Goal: Task Accomplishment & Management: Manage account settings

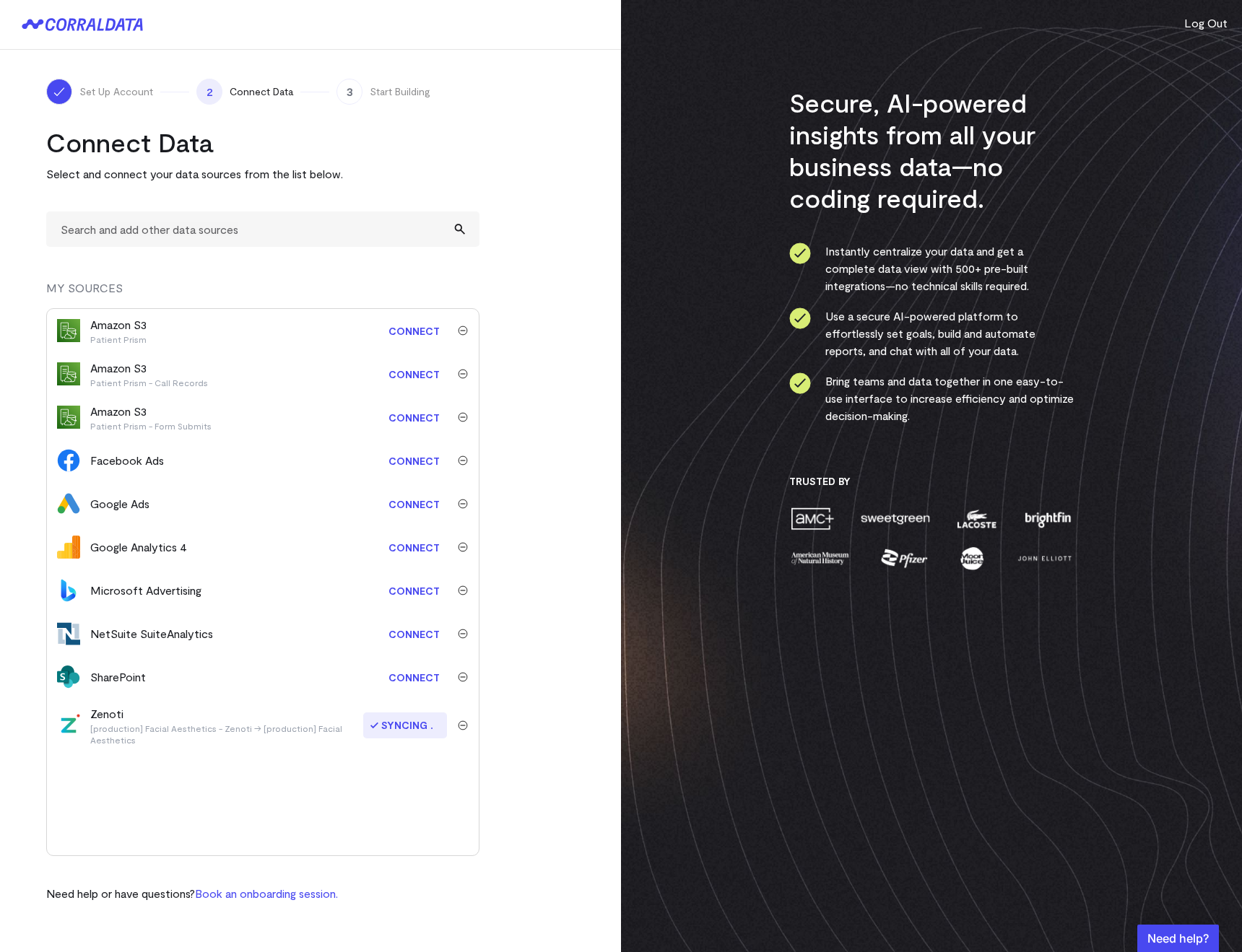
click at [466, 332] on img "submit" at bounding box center [462, 330] width 10 height 10
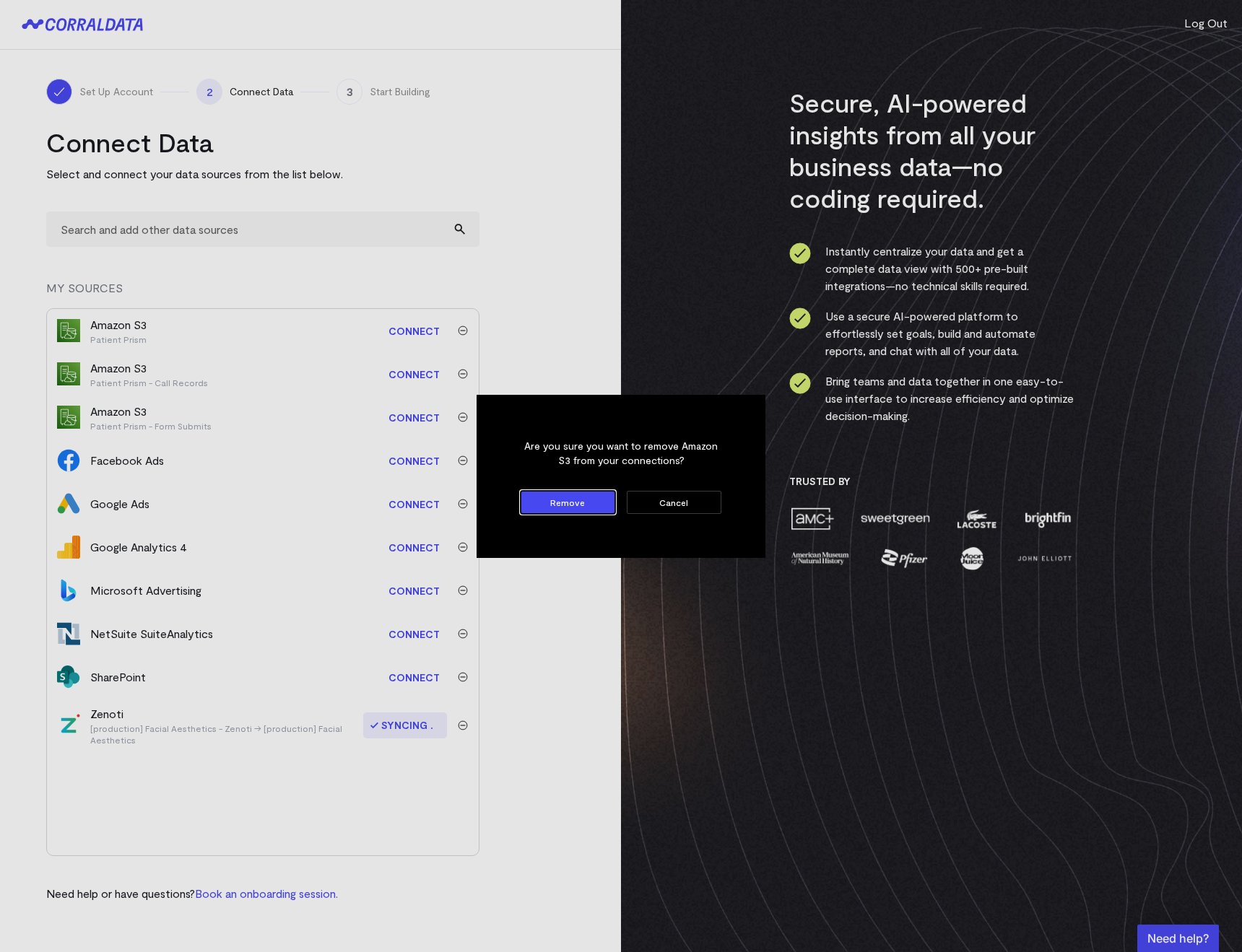
click at [544, 495] on button "Remove" at bounding box center [568, 502] width 94 height 23
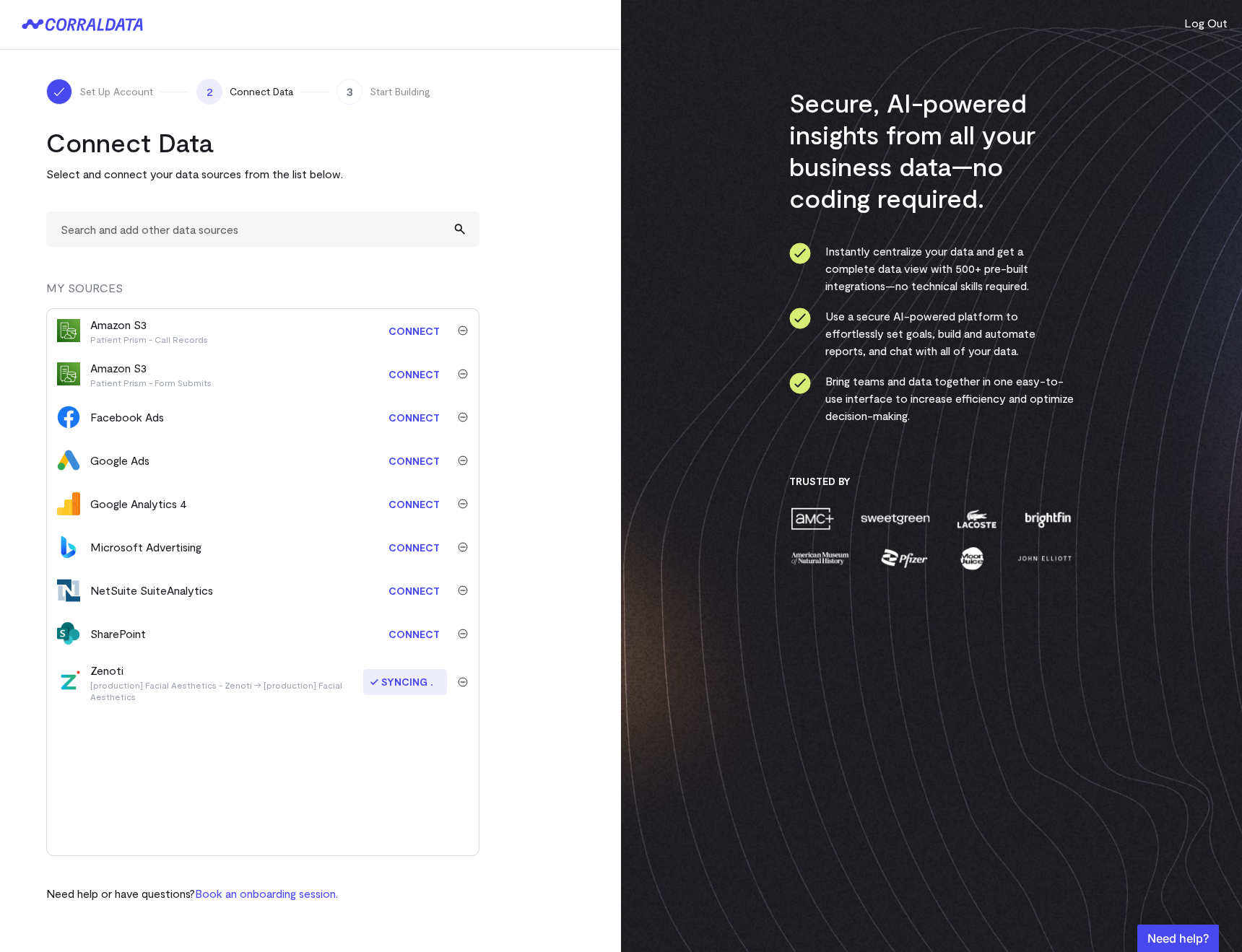
click at [419, 325] on link "Connect" at bounding box center [414, 331] width 66 height 26
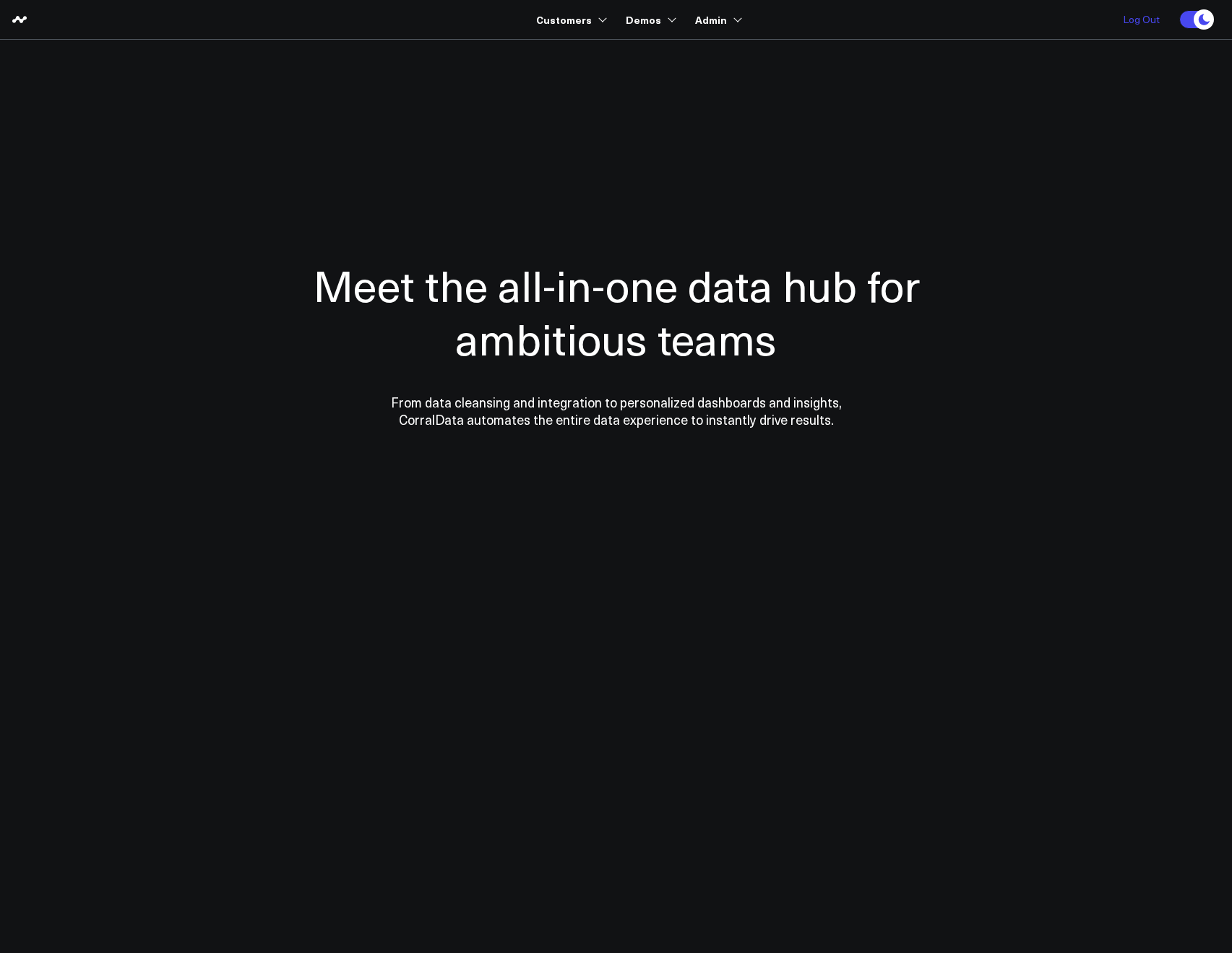
click at [1127, 21] on link "Log Out" at bounding box center [1141, 19] width 66 height 39
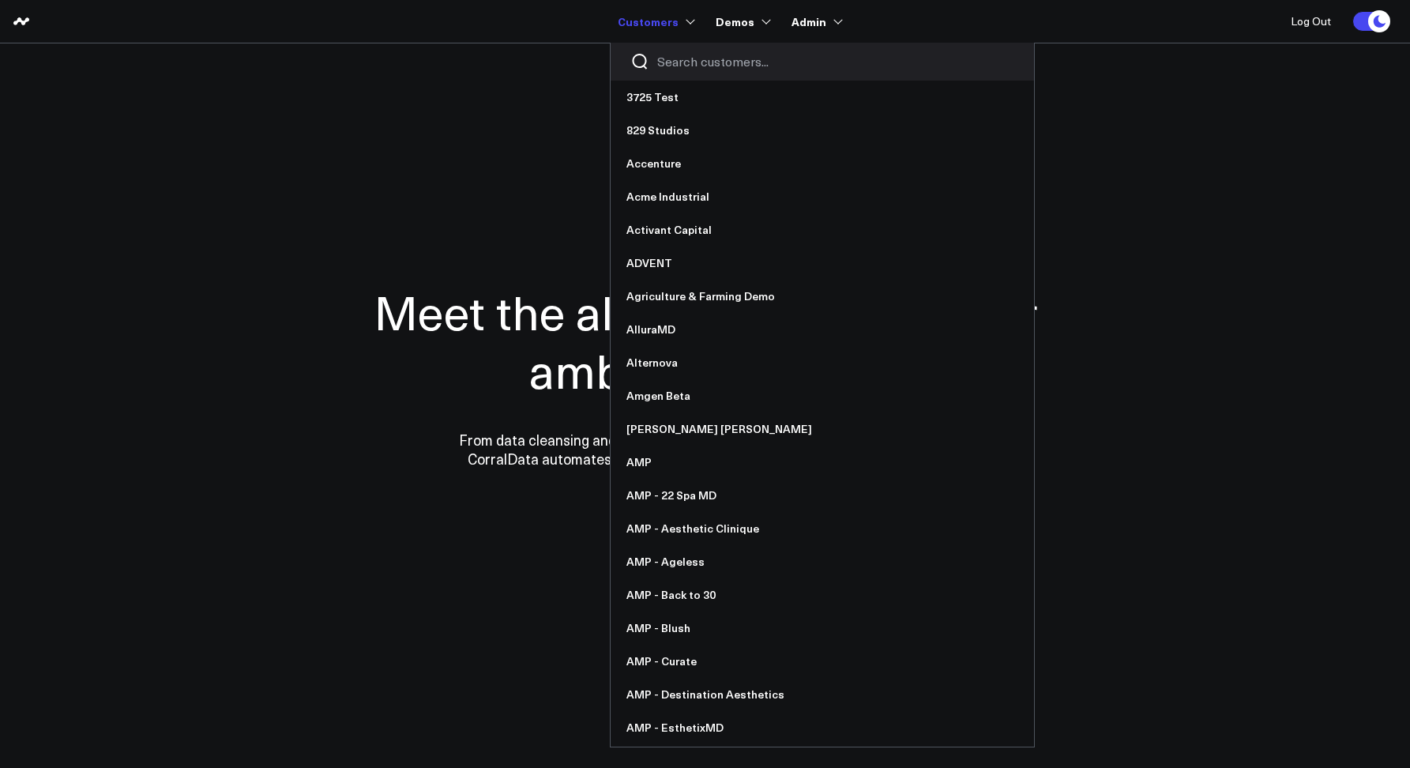
click at [680, 64] on input "Search customers input" at bounding box center [835, 61] width 357 height 17
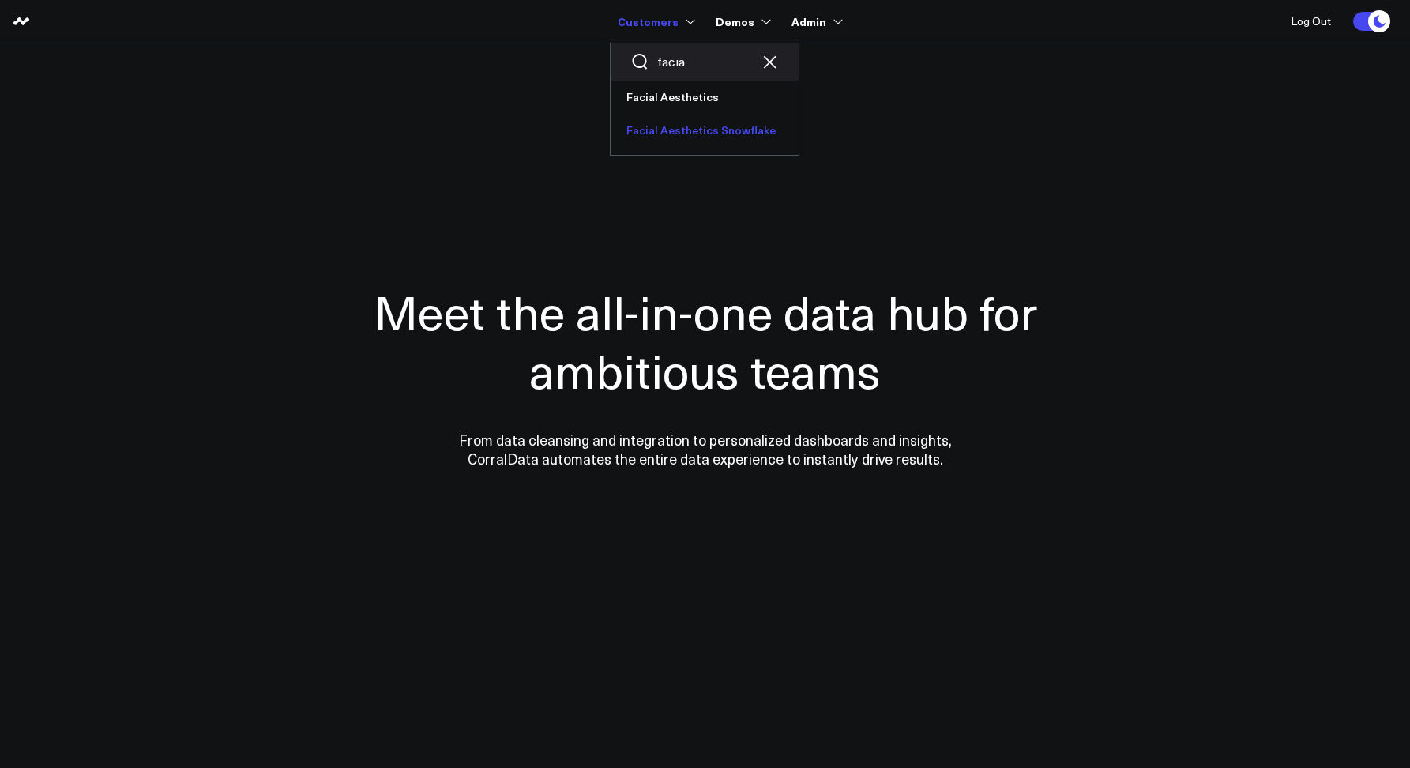
type input "facia"
click at [679, 122] on link "Facial Aesthetics Snowflake" at bounding box center [705, 130] width 188 height 33
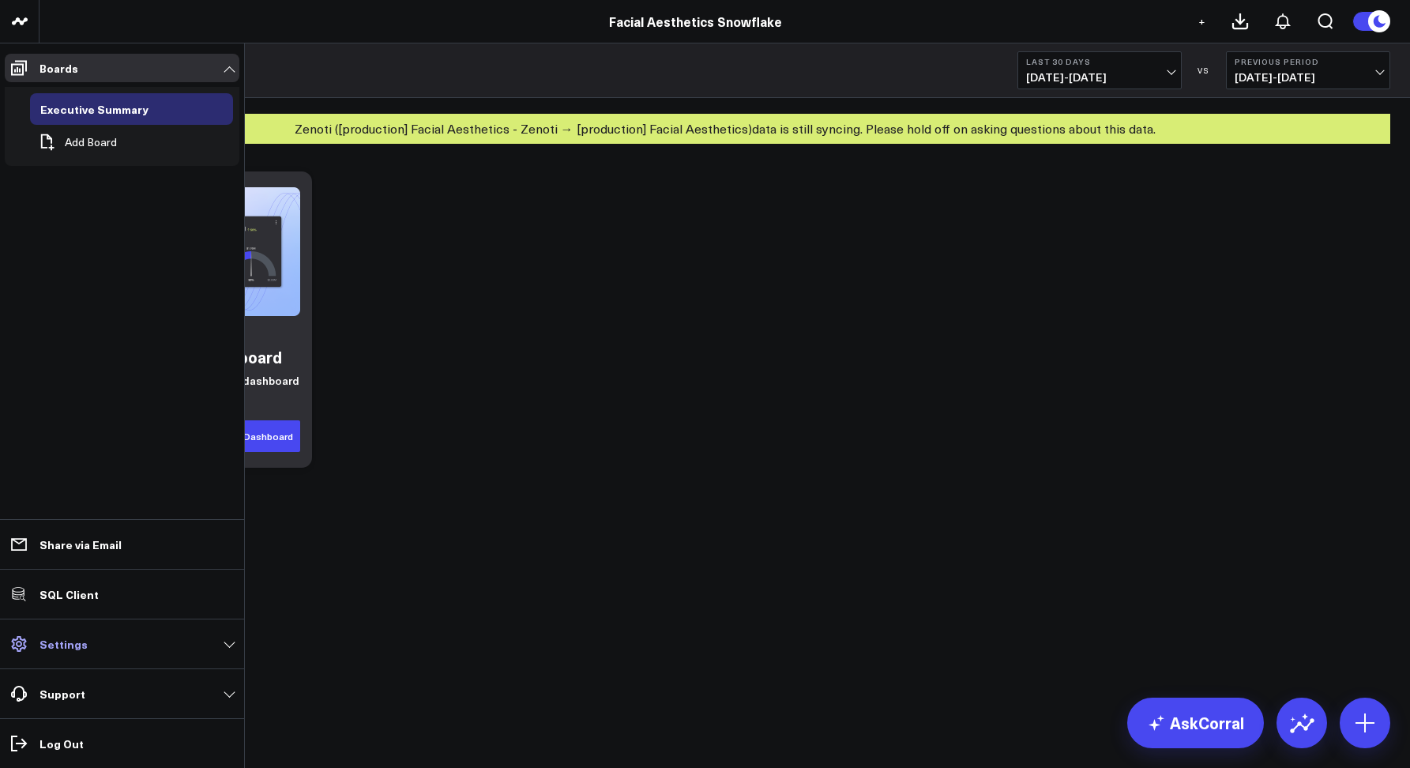
click at [54, 649] on p "Settings" at bounding box center [64, 644] width 48 height 13
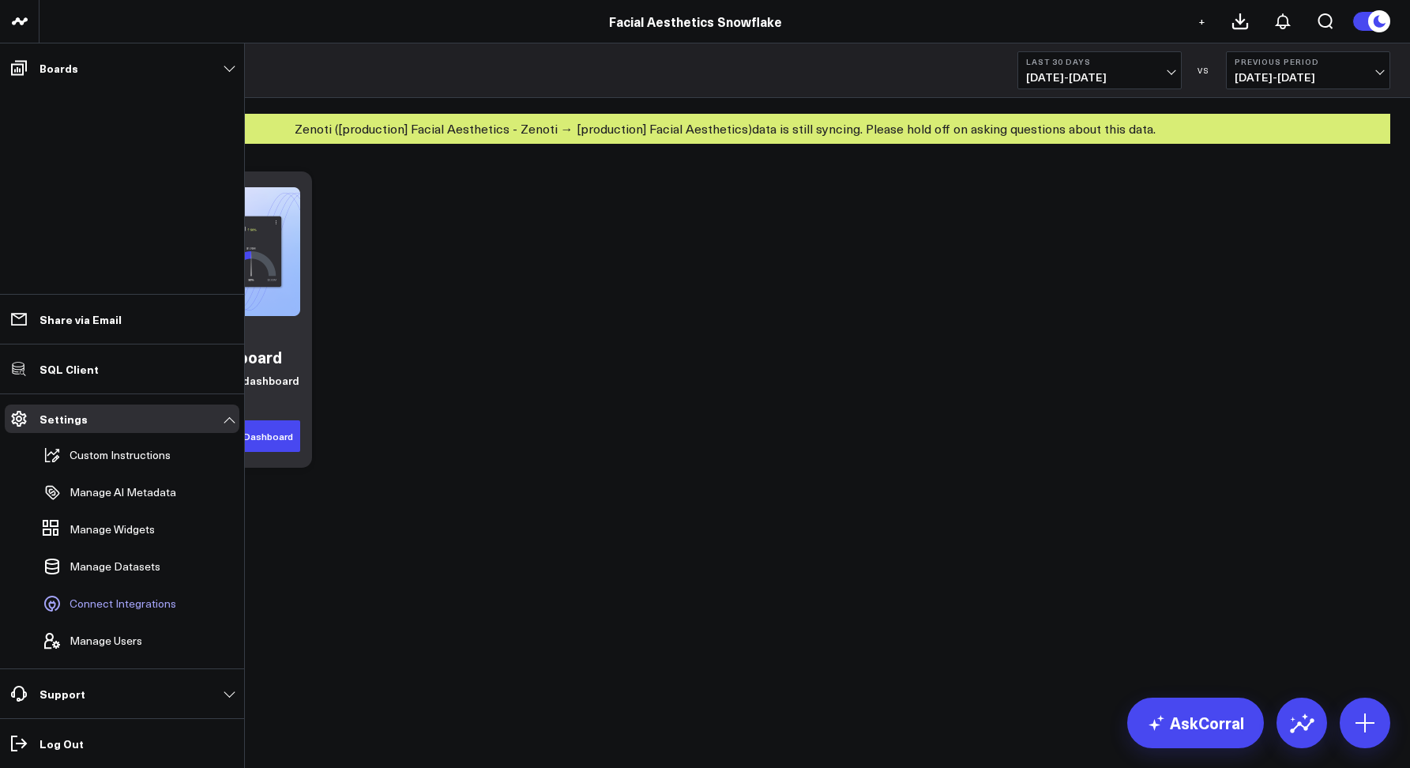
click at [106, 608] on span "Connect Integrations" at bounding box center [123, 603] width 107 height 13
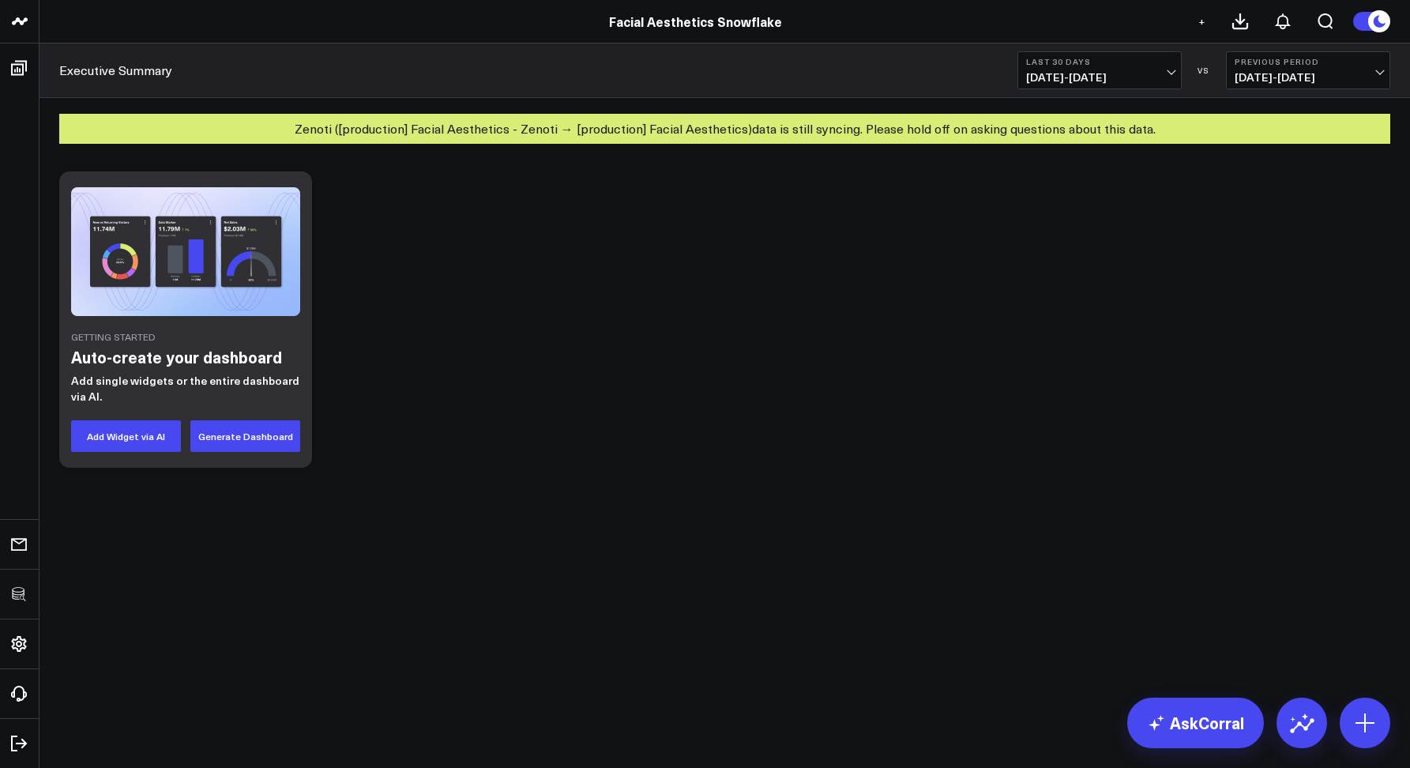
click at [461, 65] on div "Executive Summary Last 30 Days [DATE] - [DATE] VS Previous Period [DATE] - [DAT…" at bounding box center [725, 70] width 1371 height 55
